Goal: Task Accomplishment & Management: Manage account settings

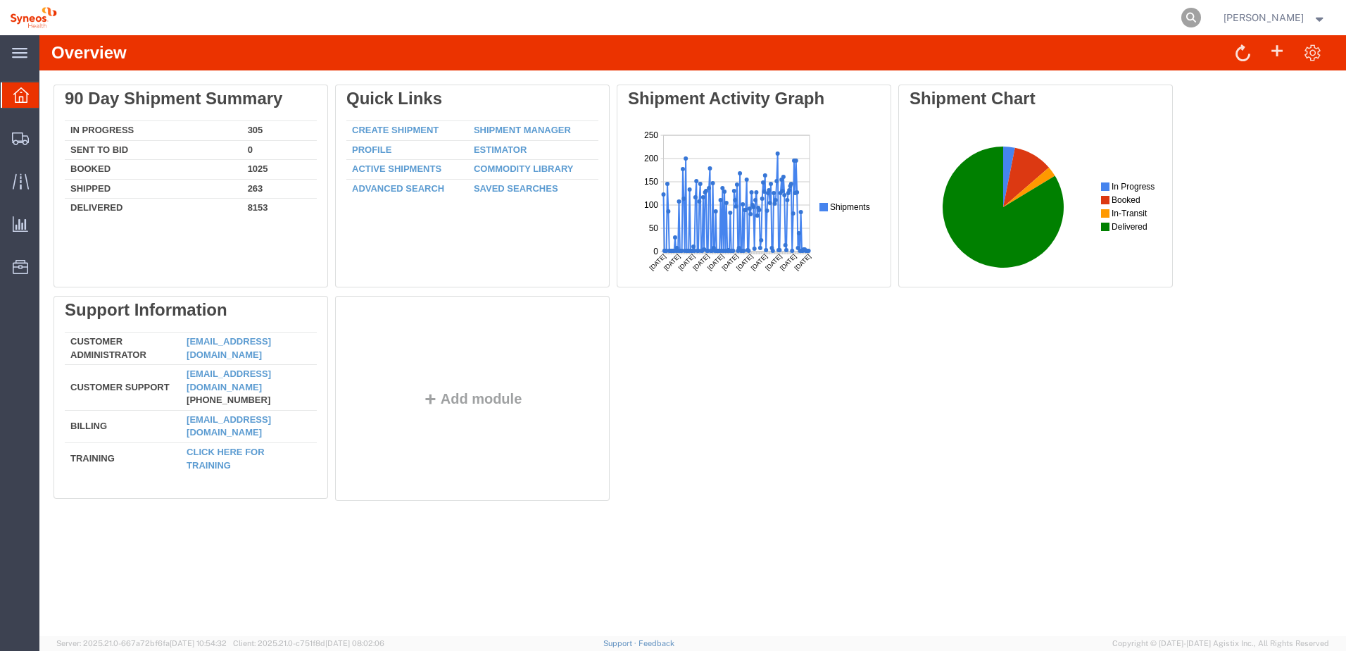
click at [1201, 14] on icon at bounding box center [1192, 18] width 20 height 20
click at [1002, 22] on input "search" at bounding box center [967, 18] width 428 height 34
paste input "57108345"
type input "57108345"
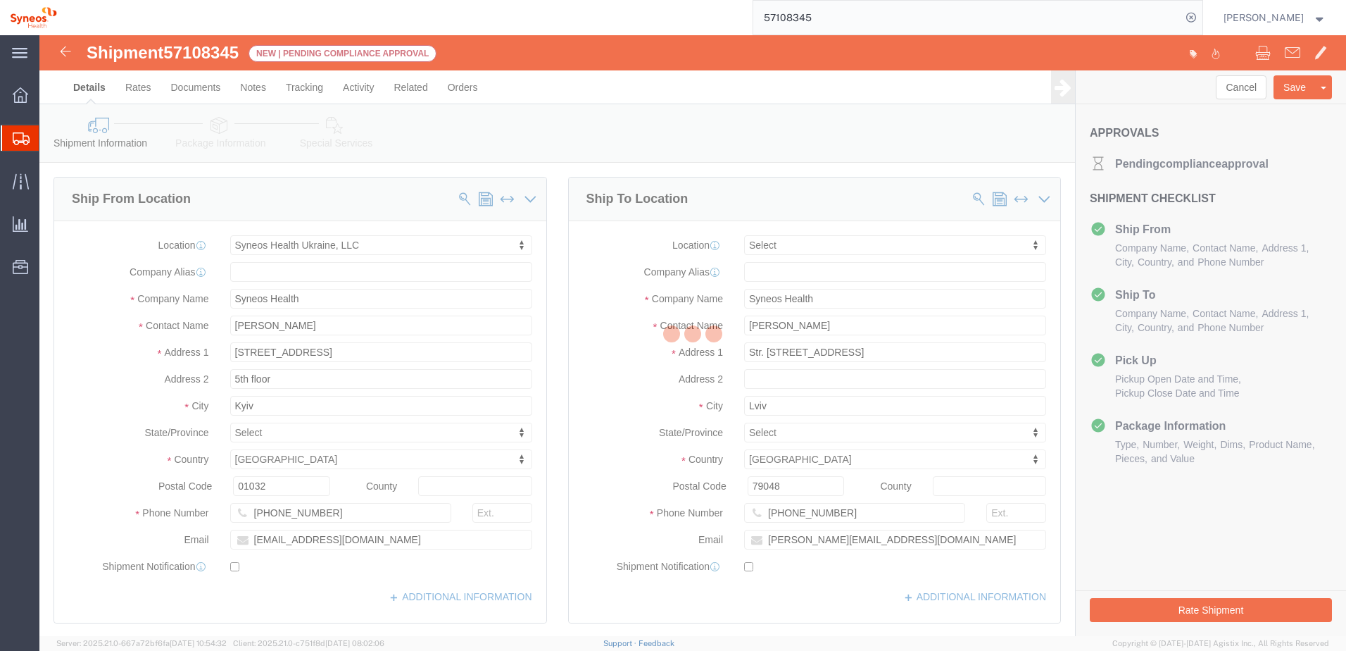
select select "66391"
select select
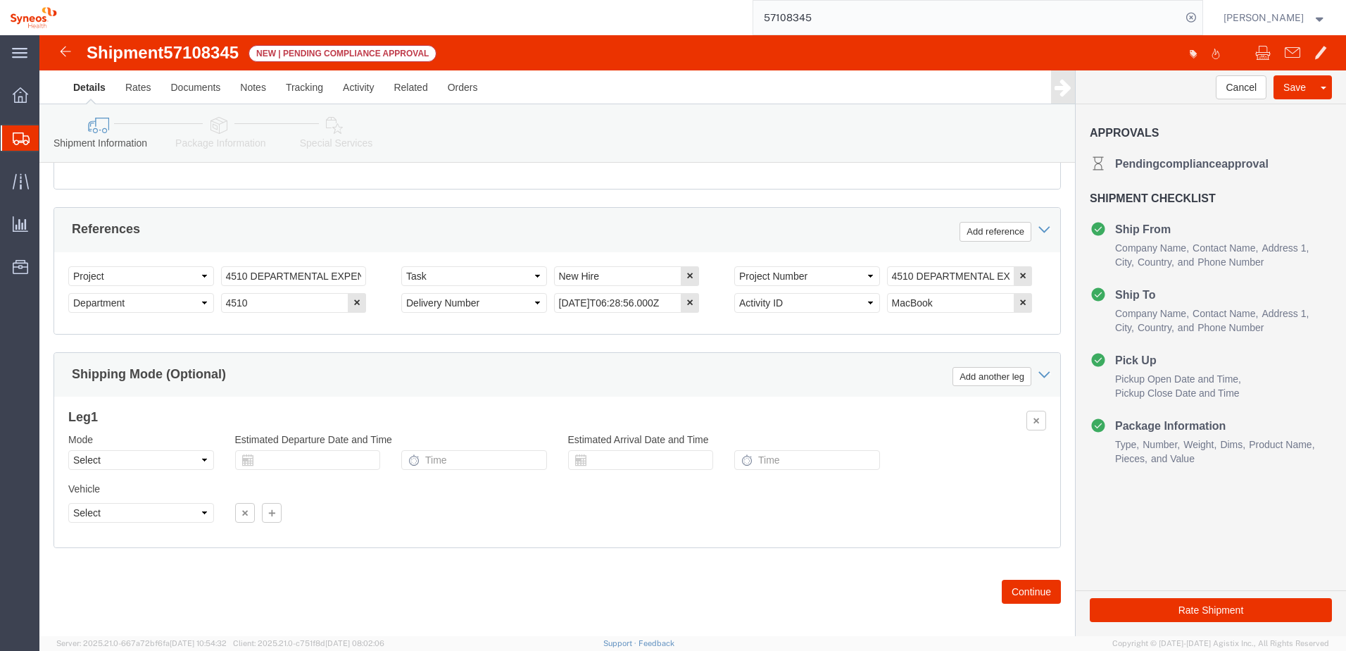
scroll to position [637, 0]
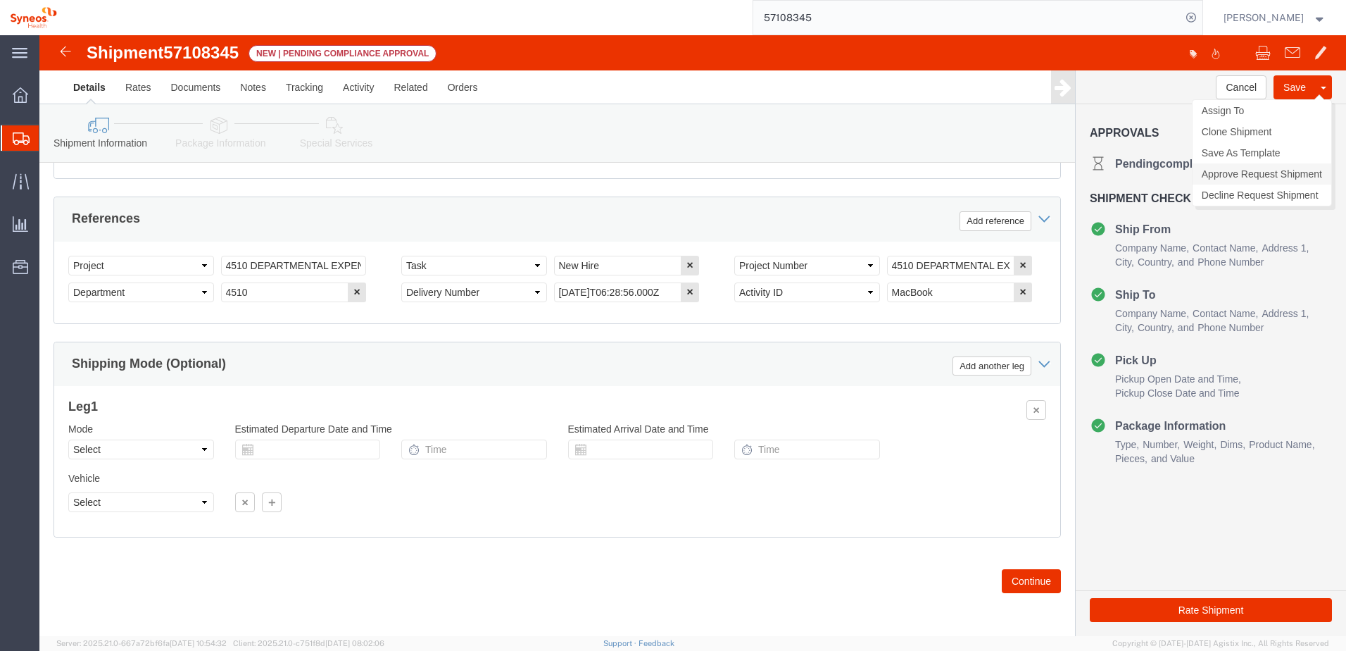
click link "Approve Request Shipment"
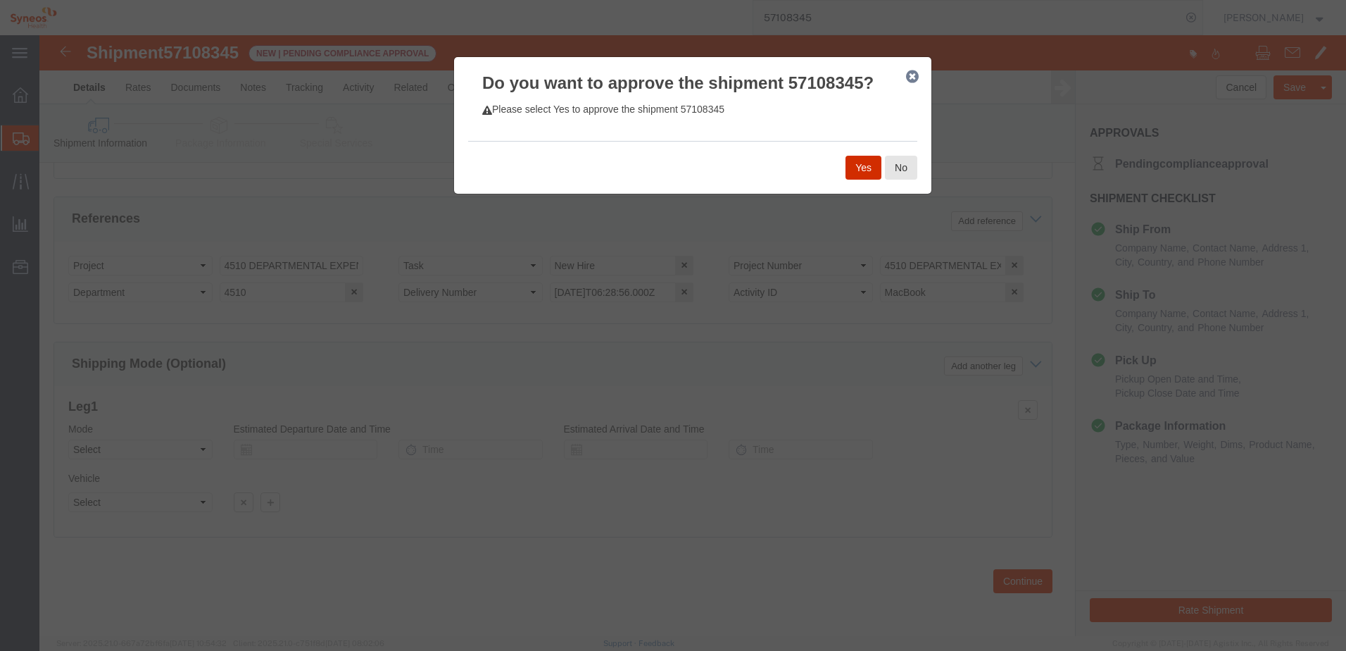
click button "Yes"
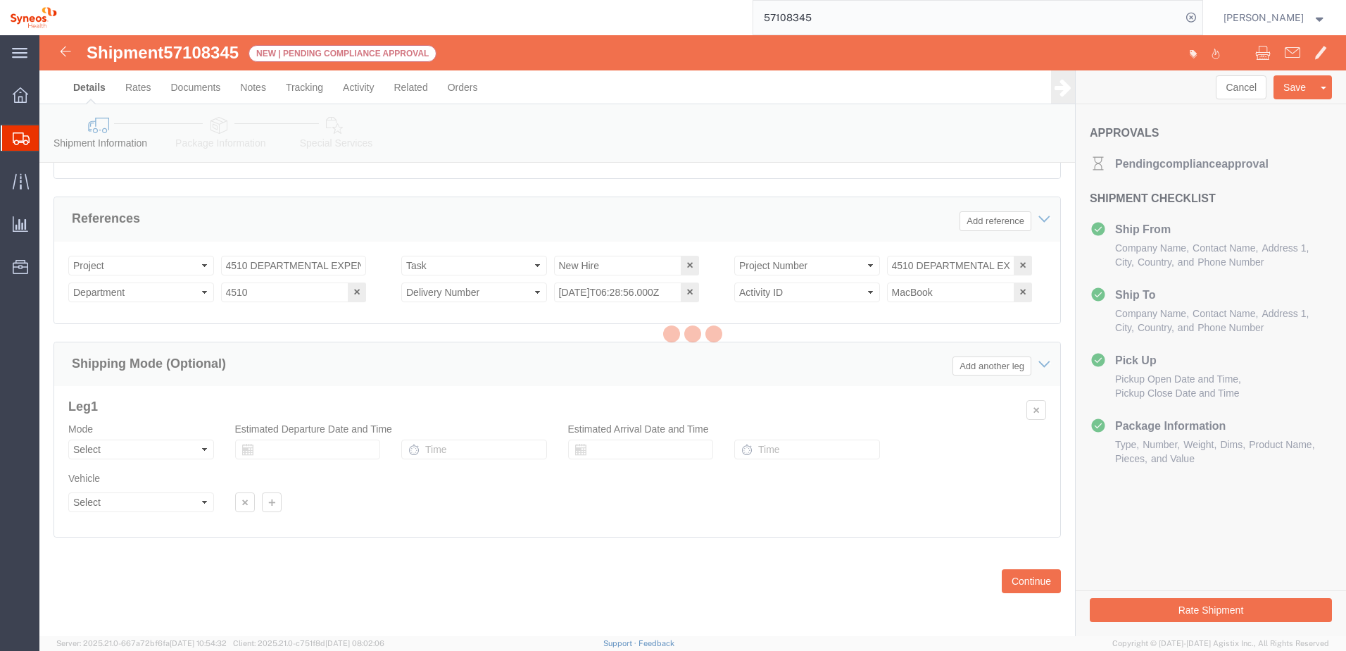
select select "66391"
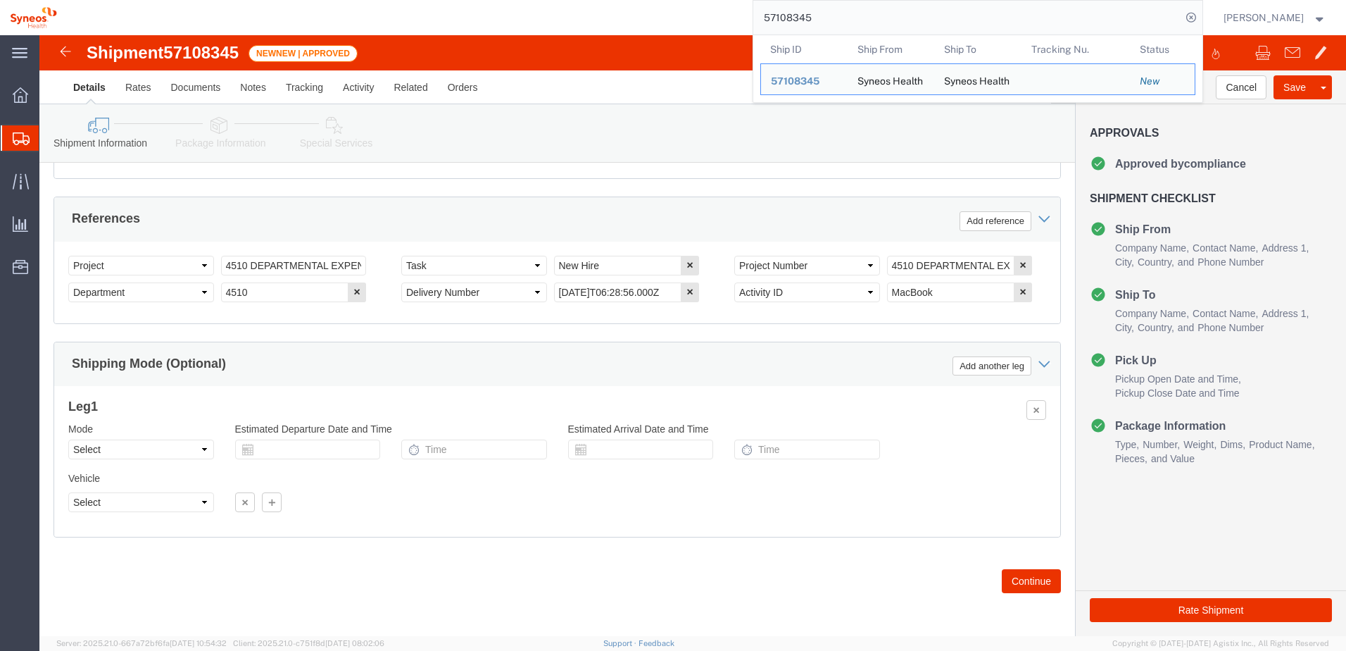
drag, startPoint x: 846, startPoint y: 9, endPoint x: 628, endPoint y: -6, distance: 218.8
click at [628, 0] on html "main_menu Created with Sketch. Collapse Menu Overview Shipments Shipment Manage…" at bounding box center [673, 325] width 1346 height 651
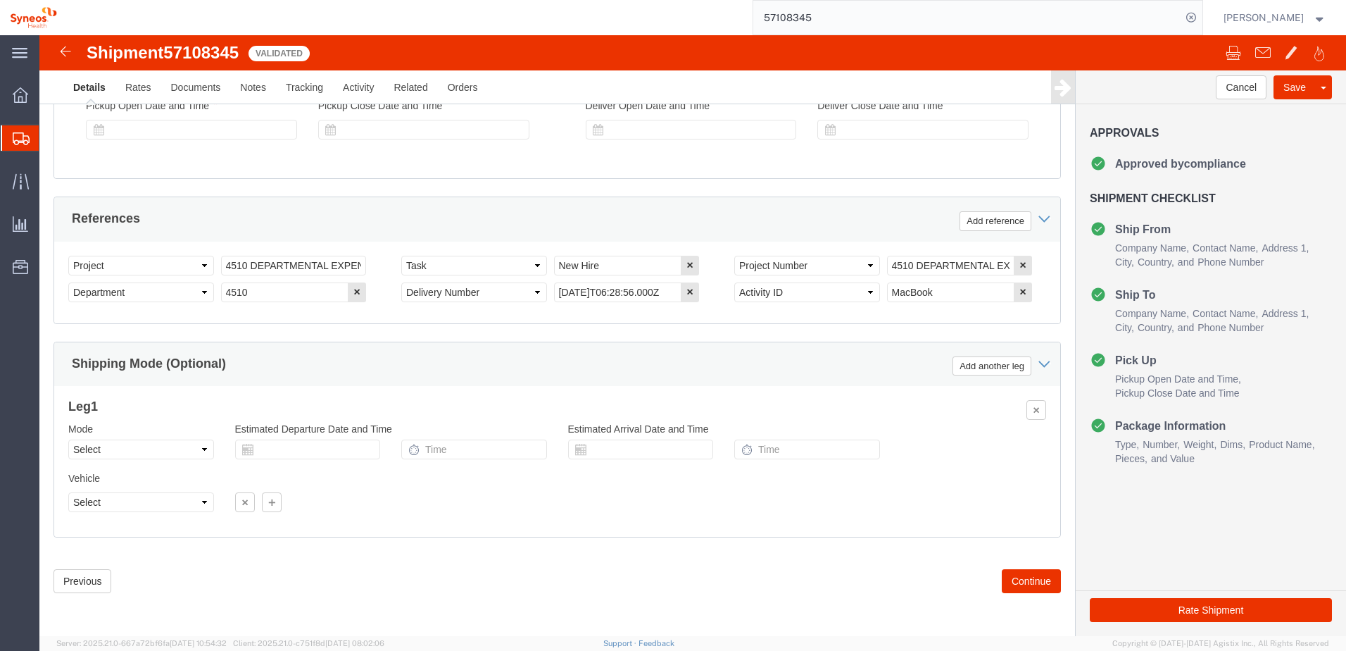
scroll to position [509, 0]
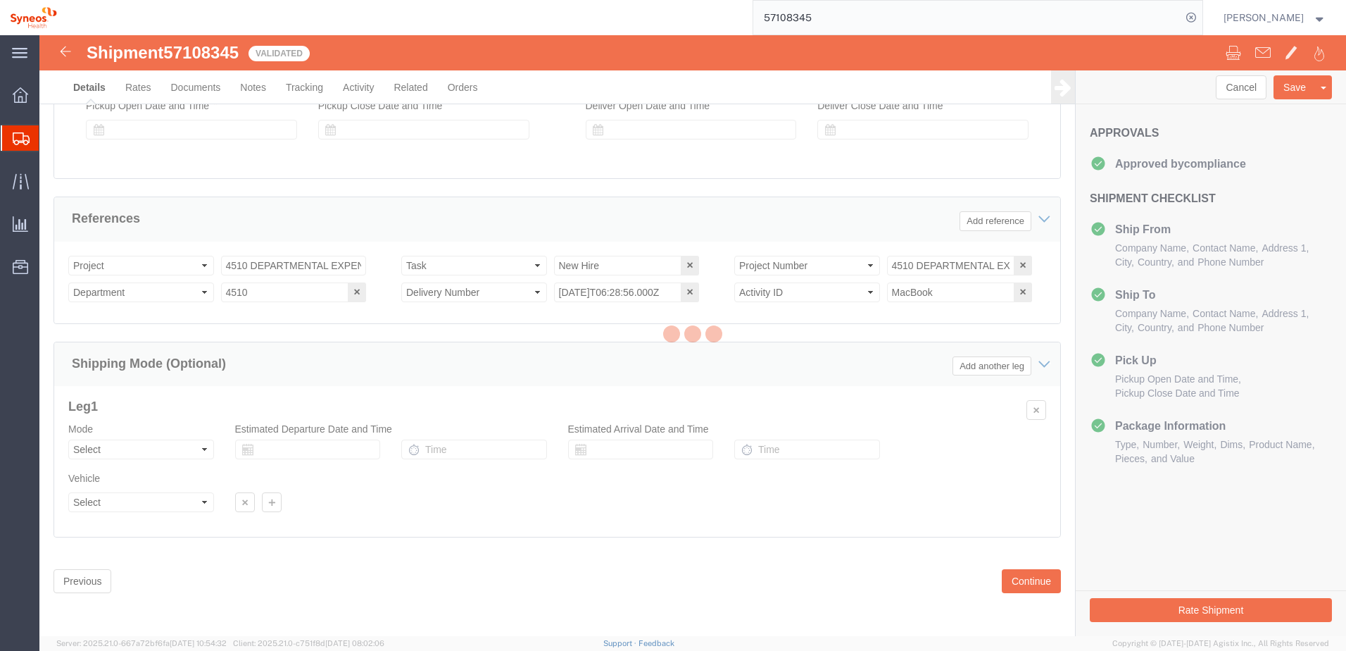
select select "66391"
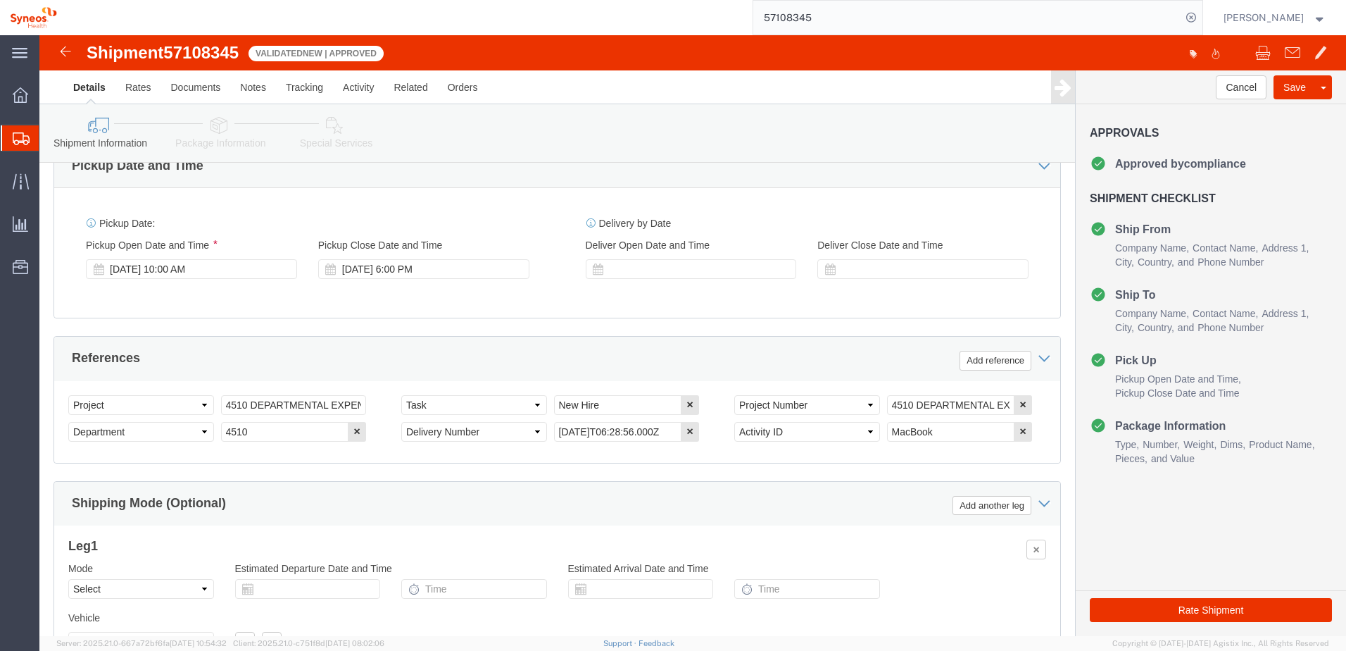
scroll to position [496, 0]
click link "Notes"
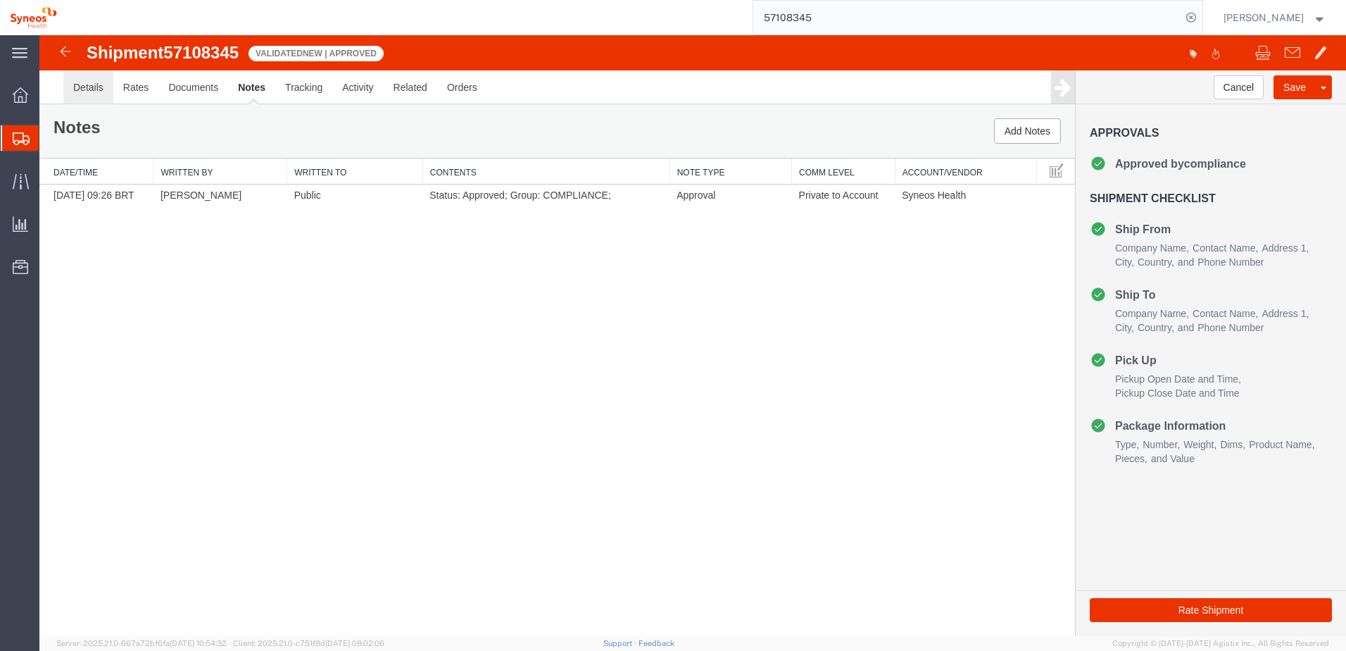
click at [101, 87] on link "Details" at bounding box center [88, 87] width 50 height 34
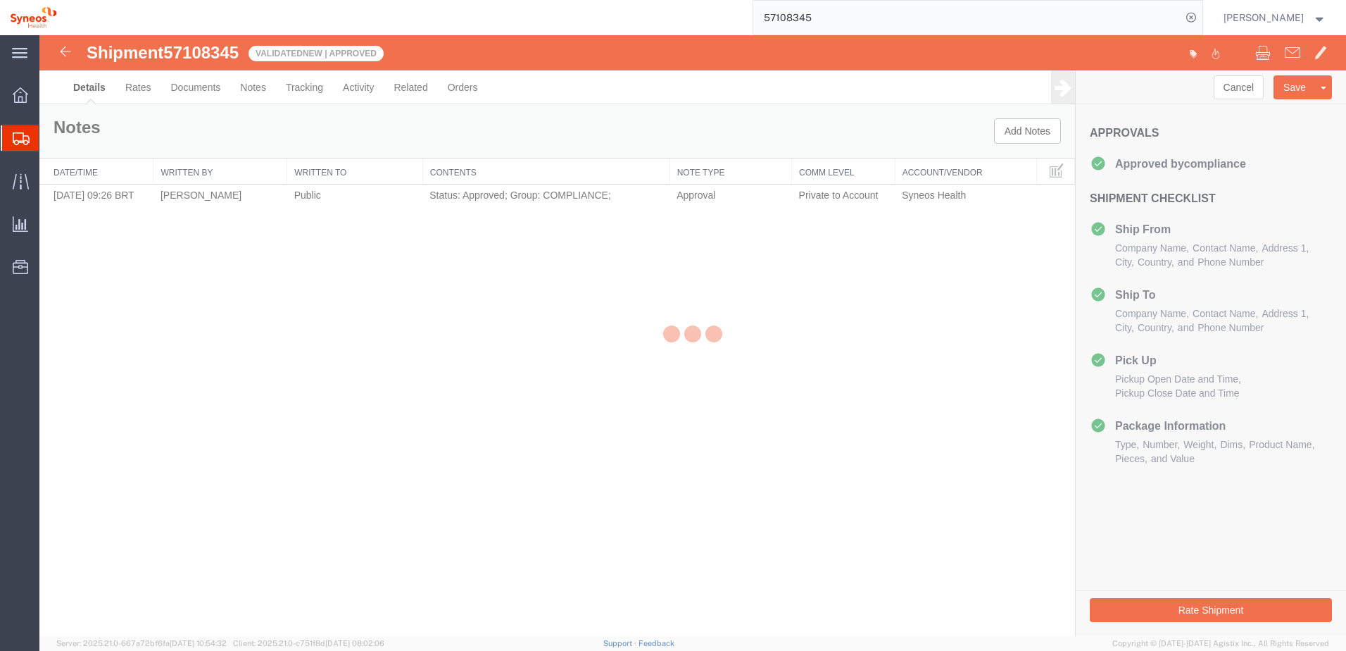
select select "66391"
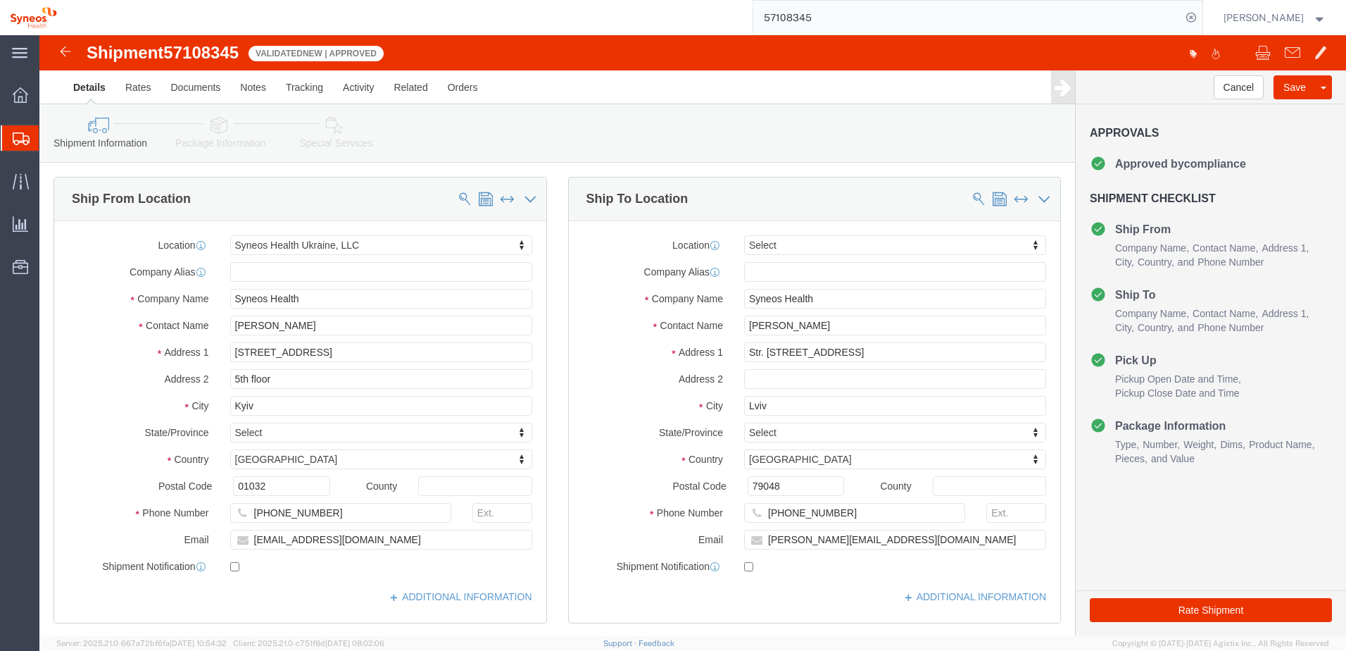
click icon
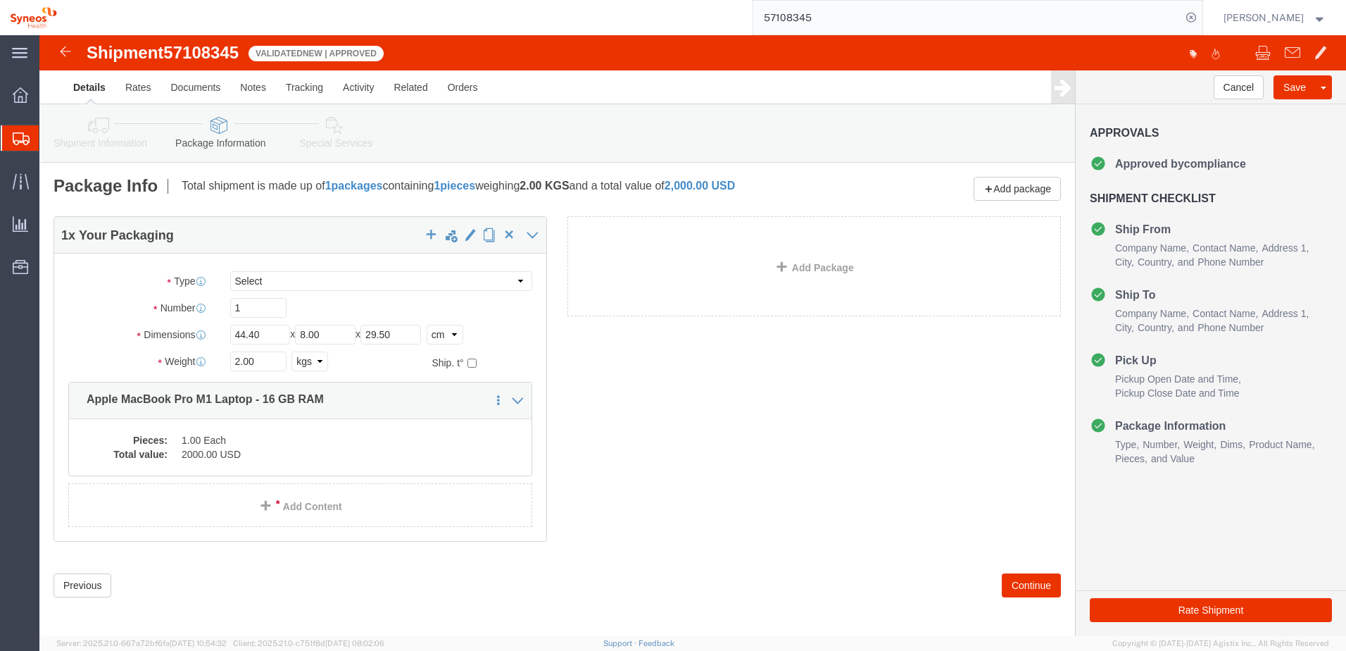
click icon
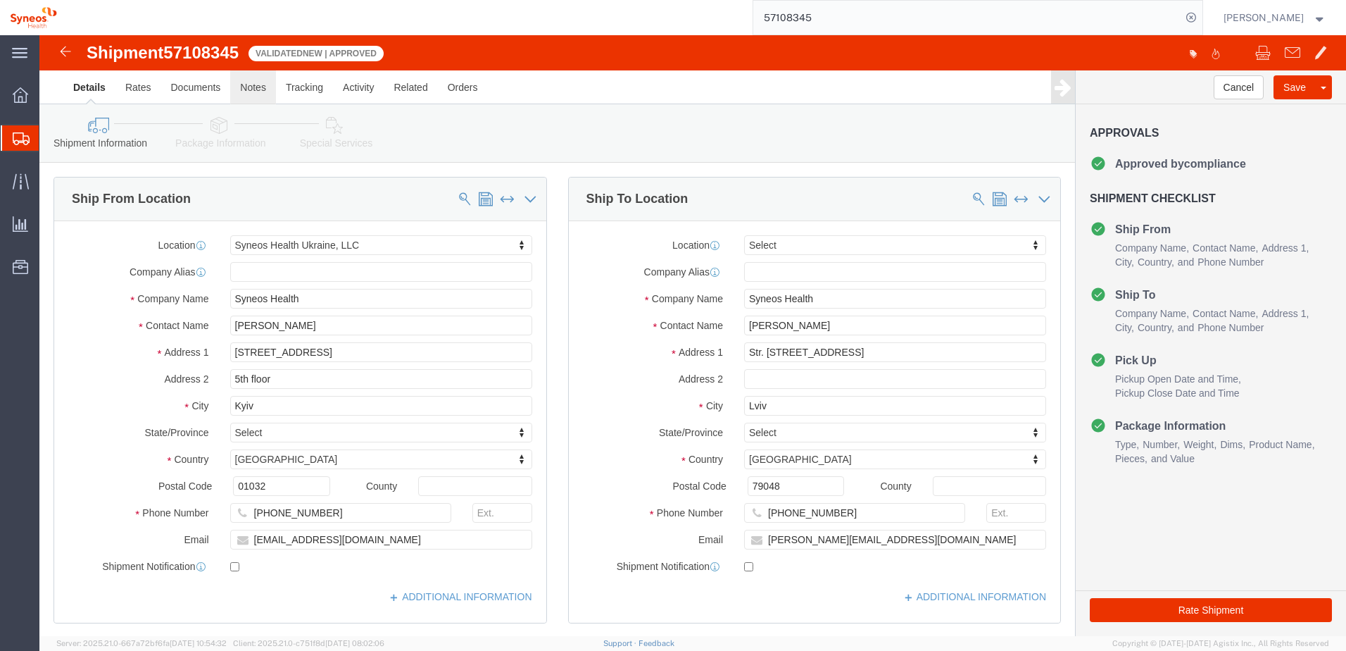
click link "Notes"
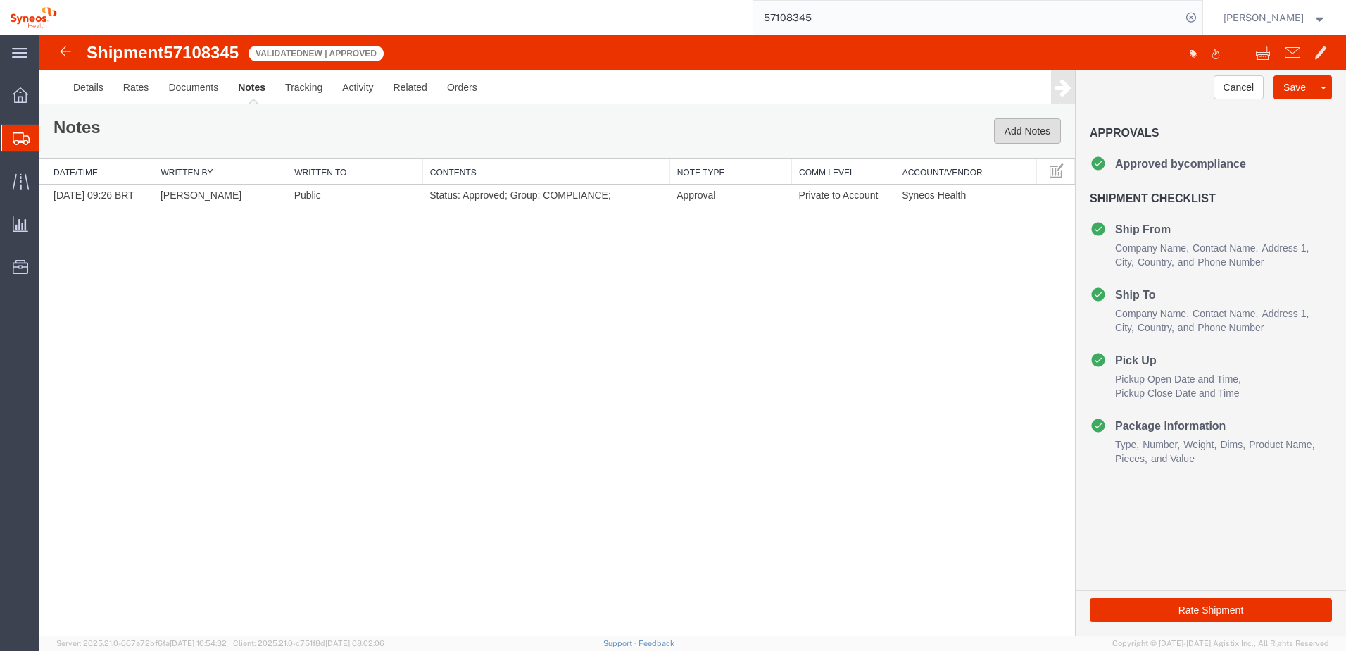
click at [1035, 135] on button "Add Notes" at bounding box center [1027, 130] width 67 height 25
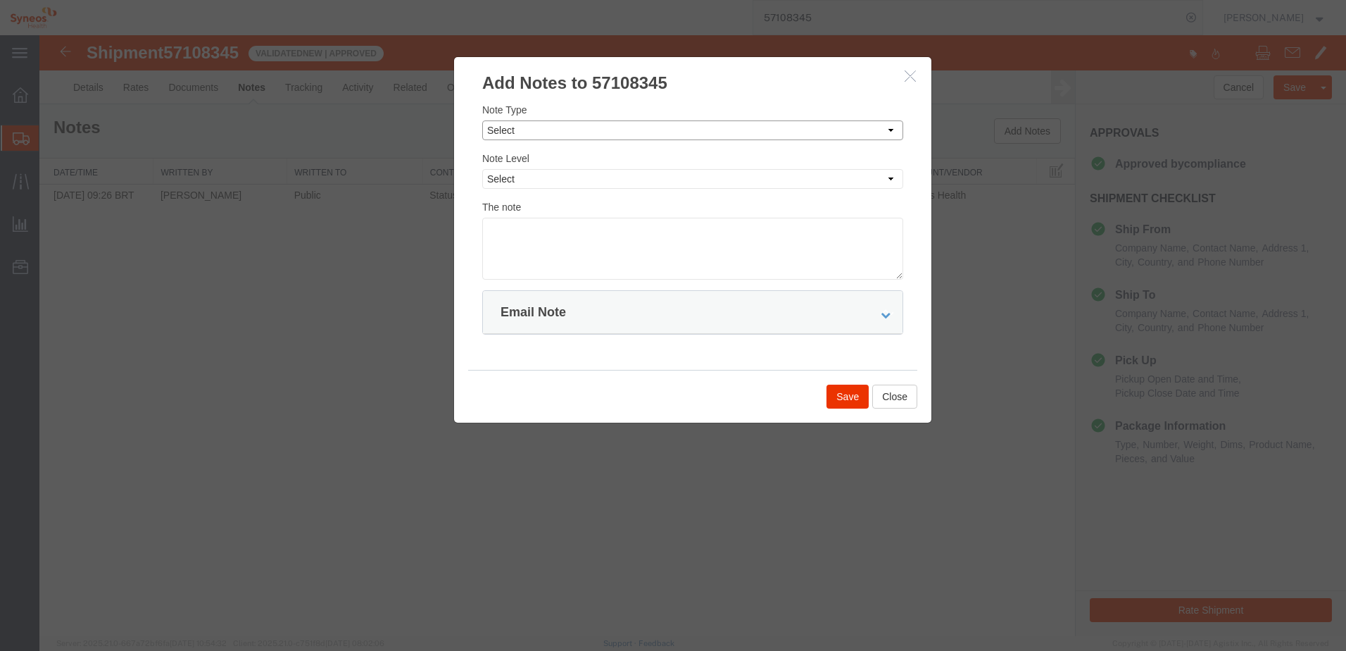
click at [553, 129] on select "Select Approval Bid Notes Carrier Change Notes Claim Notes Content Hazmat Notes…" at bounding box center [692, 130] width 421 height 20
select select "APPROVAL"
click at [482, 120] on select "Select Approval Bid Notes Carrier Change Notes Claim Notes Content Hazmat Notes…" at bounding box center [692, 130] width 421 height 20
click at [546, 183] on select "Select Private to Account Private to Vendor Public" at bounding box center [692, 179] width 421 height 20
select select "PRIVATE_TO_ACCOUNT"
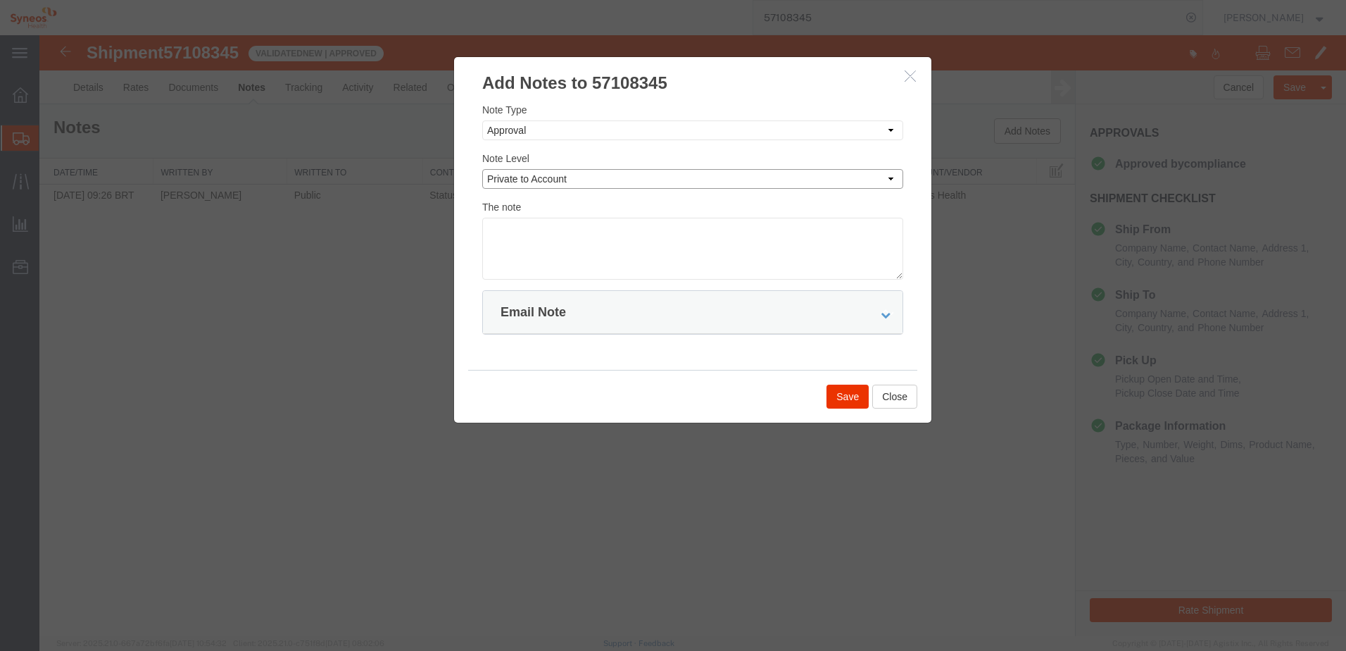
click at [482, 169] on select "Select Private to Account Private to Vendor Public" at bounding box center [692, 179] width 421 height 20
click at [568, 315] on div "Email Note" at bounding box center [693, 312] width 420 height 43
click at [565, 233] on textarea at bounding box center [692, 249] width 421 height 62
type textarea "Hello Agistix user. Shipment 57108345 is approved."
click at [846, 402] on button "Save" at bounding box center [848, 396] width 42 height 24
